Goal: Task Accomplishment & Management: Manage account settings

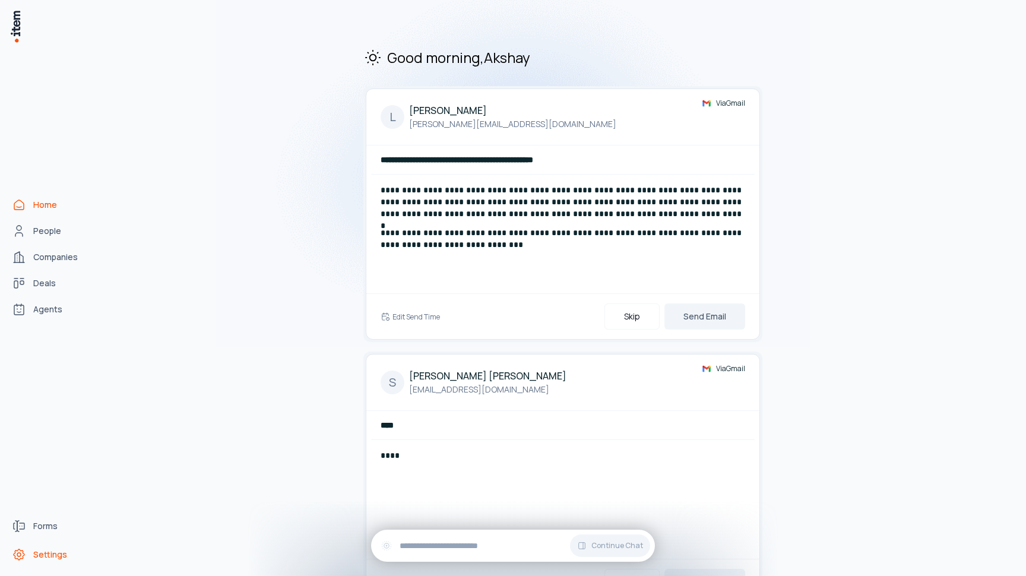
click at [44, 556] on span "Settings" at bounding box center [50, 555] width 34 height 12
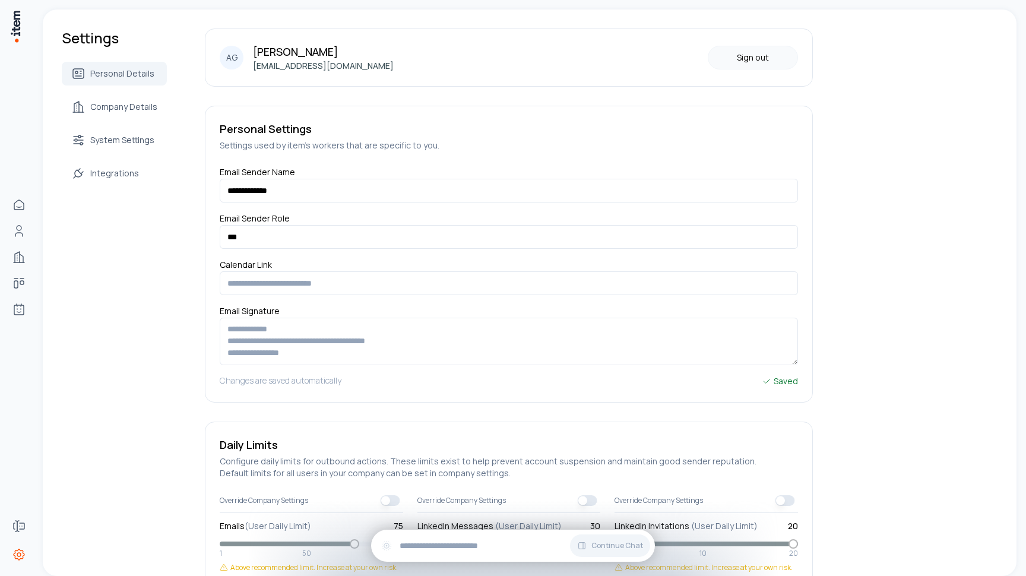
click at [742, 62] on button "Sign out" at bounding box center [753, 58] width 90 height 24
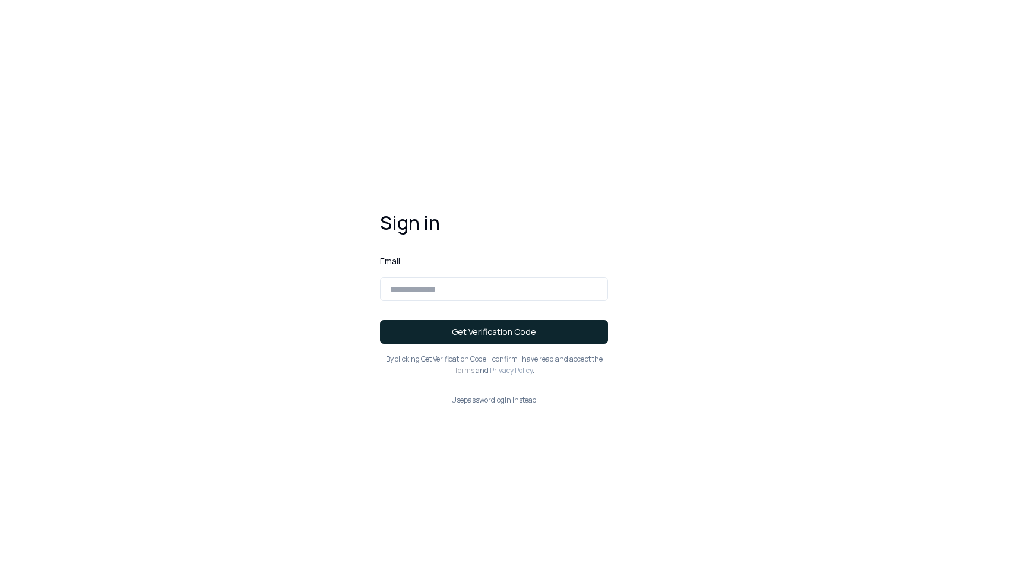
click at [510, 407] on div "Sign in Email Get Verification Code By clicking Get Verification Code , I confi…" at bounding box center [494, 307] width 266 height 233
click at [500, 393] on div "Sign in Email Get Verification Code By clicking Get Verification Code , I confi…" at bounding box center [494, 307] width 266 height 233
click at [496, 403] on button "Use password login instead" at bounding box center [494, 399] width 228 height 9
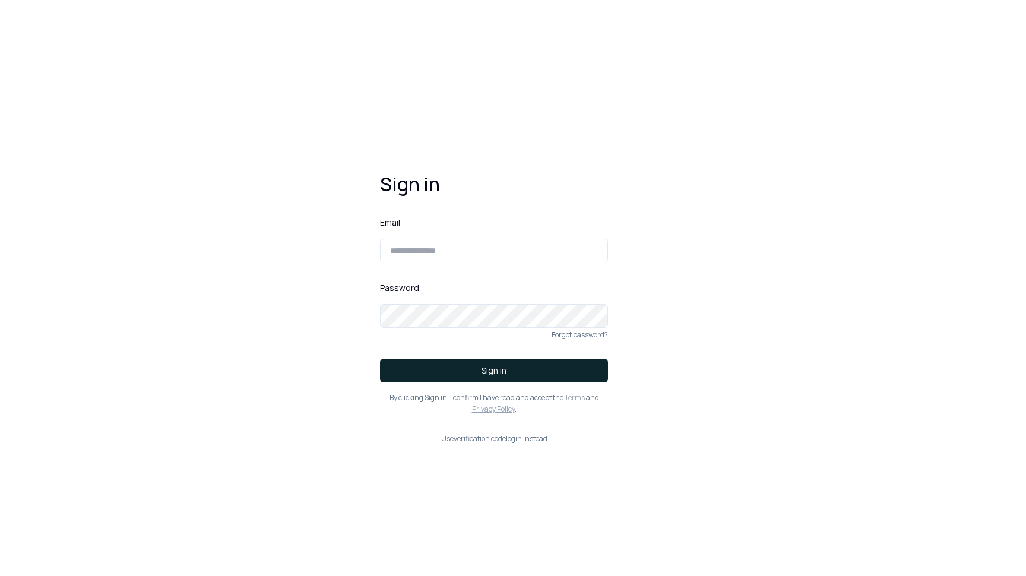
type input "**********"
